Goal: Task Accomplishment & Management: Use online tool/utility

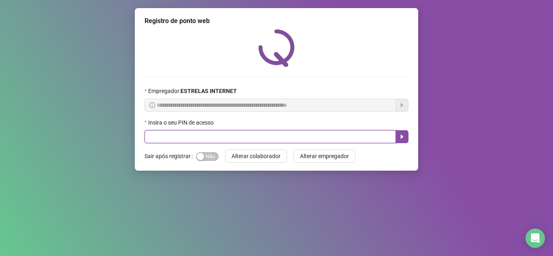
click at [246, 138] on input "text" at bounding box center [270, 136] width 251 height 13
type input "*****"
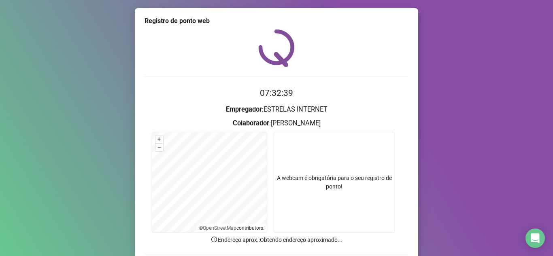
scroll to position [60, 0]
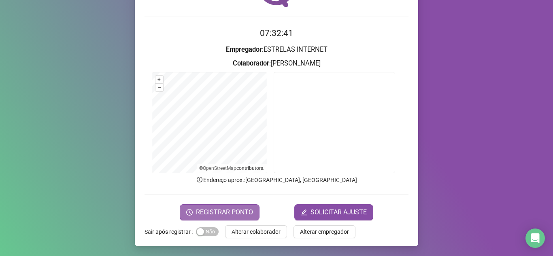
click at [208, 208] on span "REGISTRAR PONTO" at bounding box center [224, 213] width 57 height 10
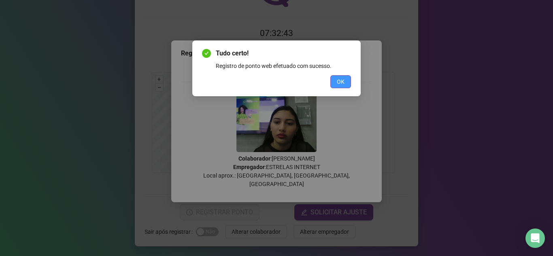
click at [345, 77] on button "OK" at bounding box center [340, 81] width 21 height 13
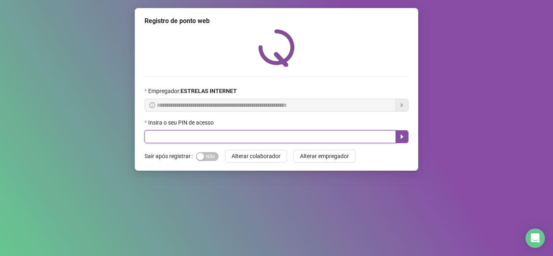
click at [205, 136] on input "text" at bounding box center [270, 136] width 251 height 13
type input "*****"
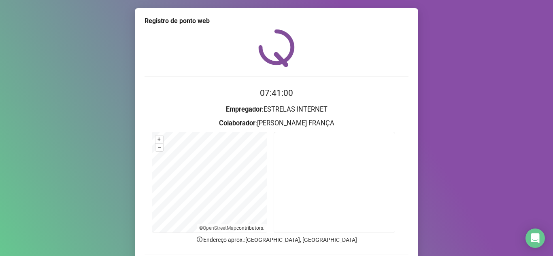
click at [82, 206] on div "Registro de ponto web 07:41:00 Empregador : ESTRELAS INTERNET Colaborador : ALI…" at bounding box center [276, 128] width 553 height 256
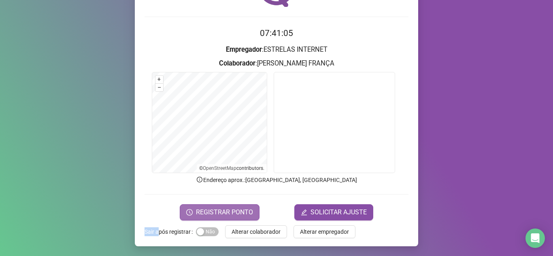
drag, startPoint x: 156, startPoint y: 230, endPoint x: 216, endPoint y: 208, distance: 64.2
click at [216, 208] on div "Registro de ponto web 07:41:05 Empregador : ESTRELAS INTERNET Colaborador : ALI…" at bounding box center [276, 97] width 283 height 298
click at [216, 208] on span "REGISTRAR PONTO" at bounding box center [224, 213] width 57 height 10
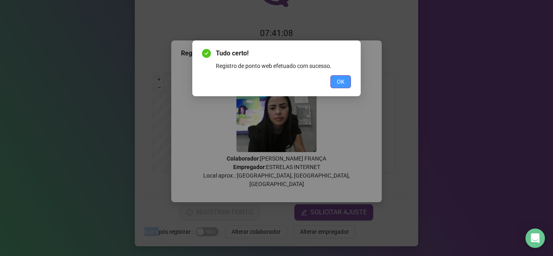
click at [342, 80] on span "OK" at bounding box center [341, 81] width 8 height 9
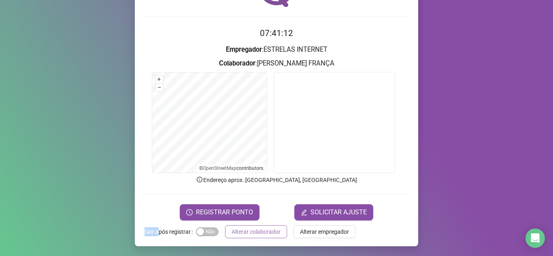
click at [247, 232] on span "Alterar colaborador" at bounding box center [256, 232] width 49 height 9
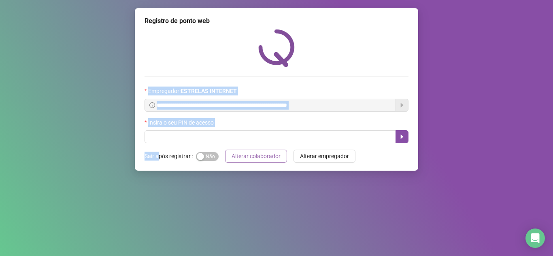
scroll to position [0, 0]
